Goal: Task Accomplishment & Management: Manage account settings

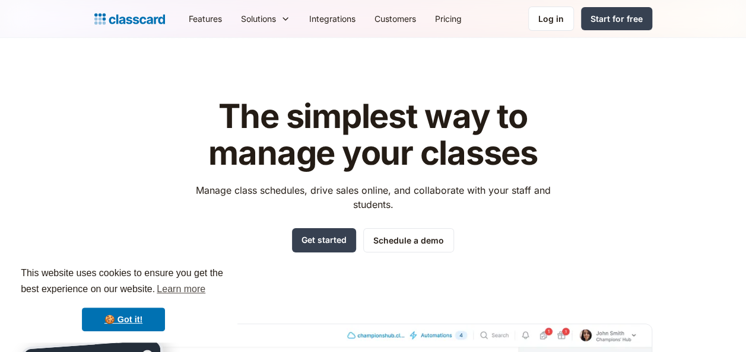
click at [553, 12] on div "Log in" at bounding box center [551, 18] width 26 height 12
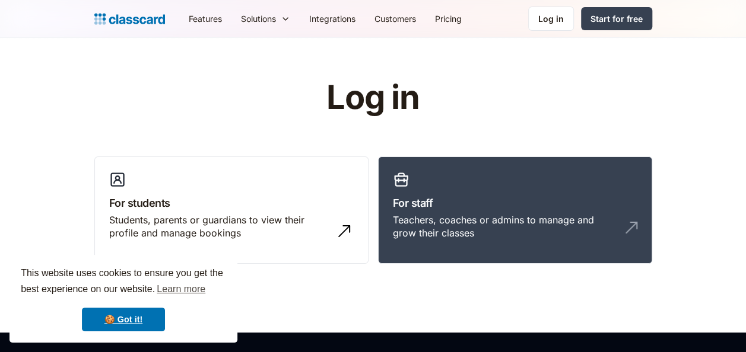
click at [446, 193] on link "For staff Teachers, coaches or admins to manage and grow their classes" at bounding box center [515, 211] width 274 height 108
